Goal: Task Accomplishment & Management: Manage account settings

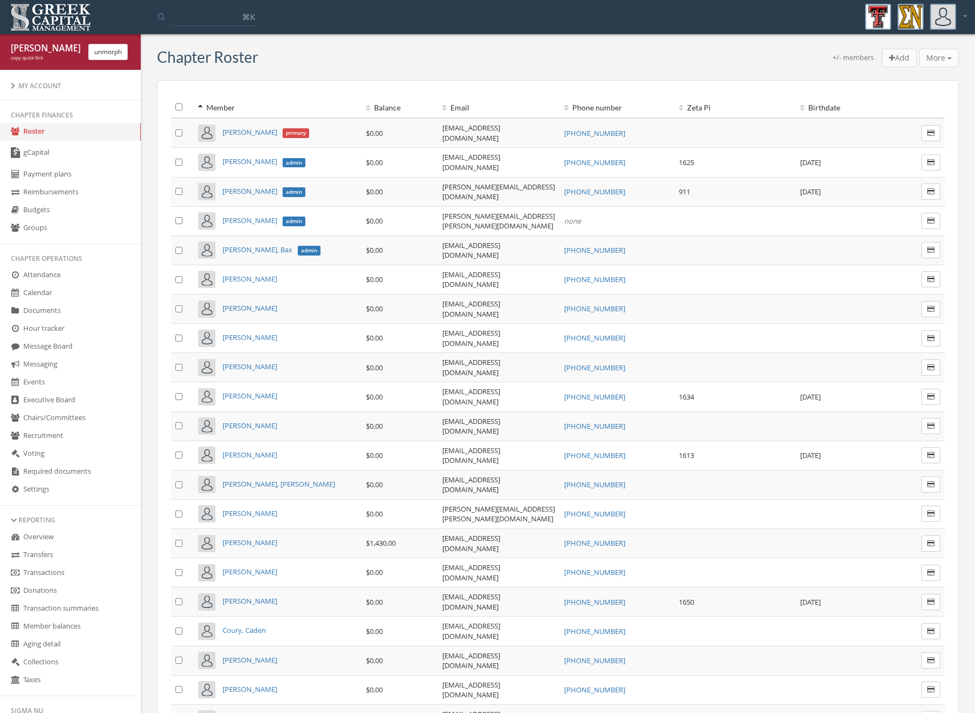
scroll to position [2, 0]
click at [19, 157] on icon at bounding box center [15, 152] width 11 height 11
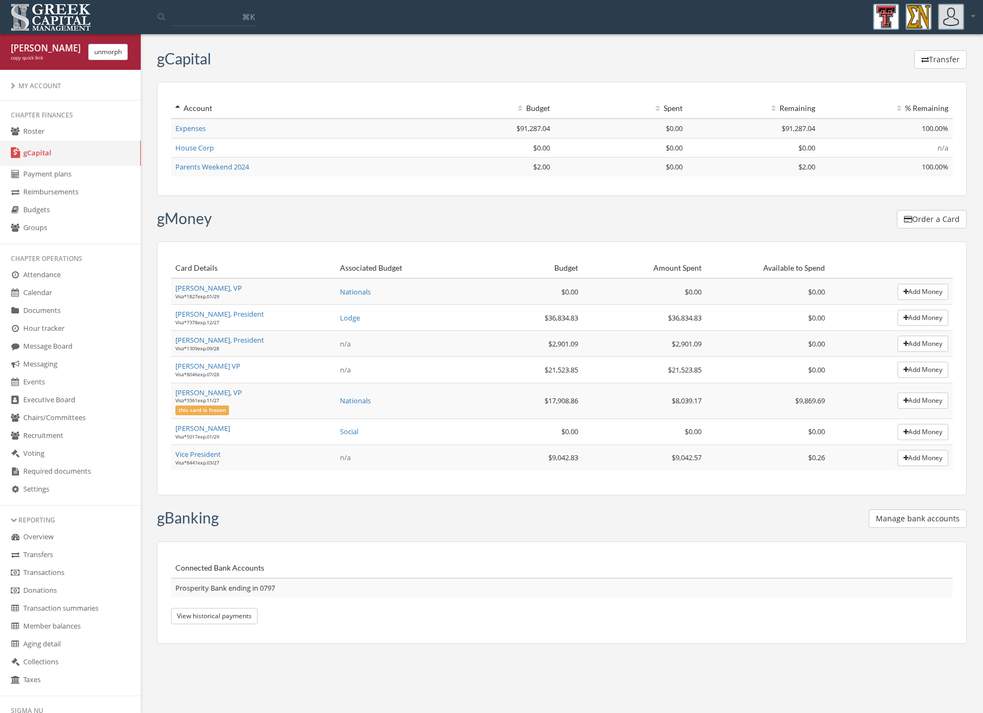
click at [101, 53] on button "unmorph" at bounding box center [108, 52] width 40 height 16
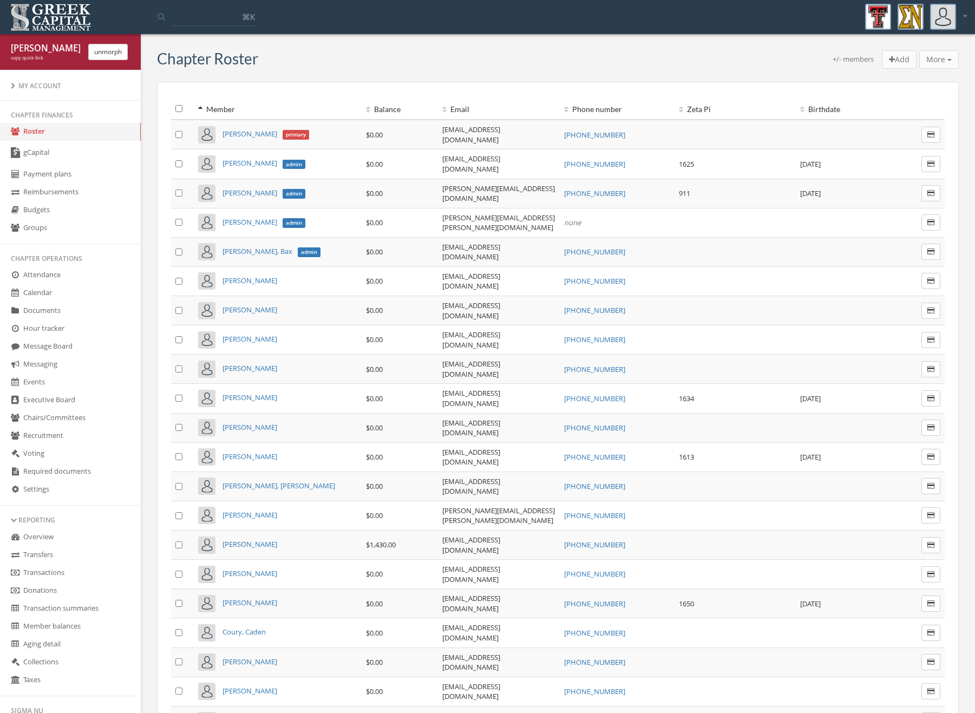
click at [56, 159] on link "gCapital" at bounding box center [70, 153] width 141 height 25
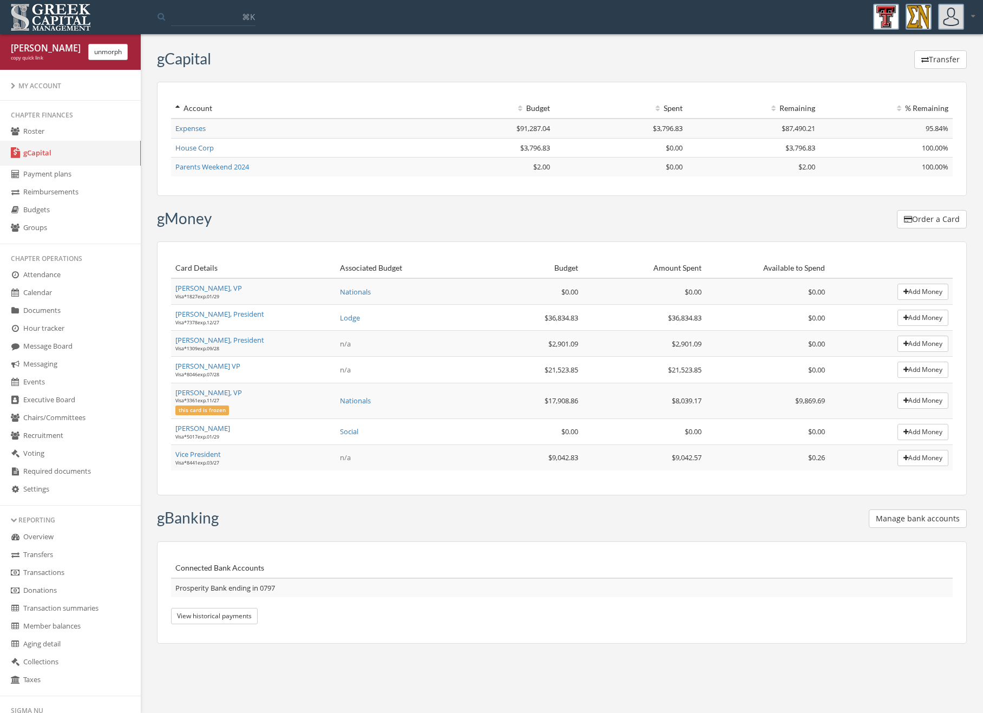
click at [936, 512] on button "Manage bank accounts" at bounding box center [918, 519] width 98 height 18
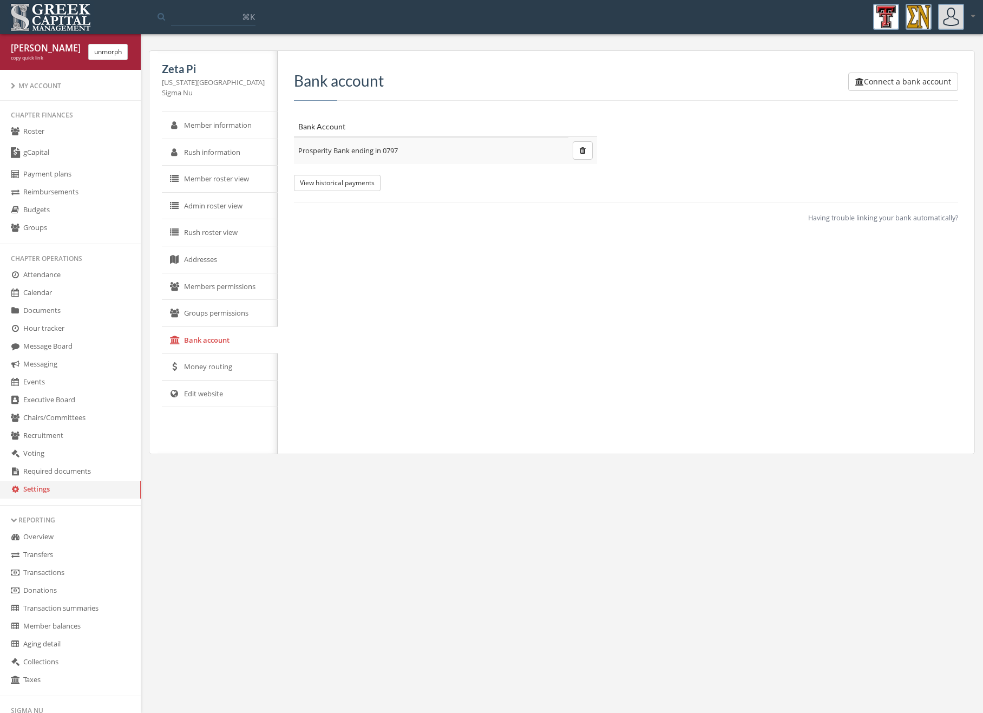
click at [181, 8] on div "⌘K My account Logout" at bounding box center [492, 17] width 966 height 32
click at [130, 48] on div "unmorph" at bounding box center [107, 52] width 55 height 16
click at [120, 51] on button "unmorph" at bounding box center [108, 52] width 40 height 16
